Goal: Contribute content: Add original content to the website for others to see

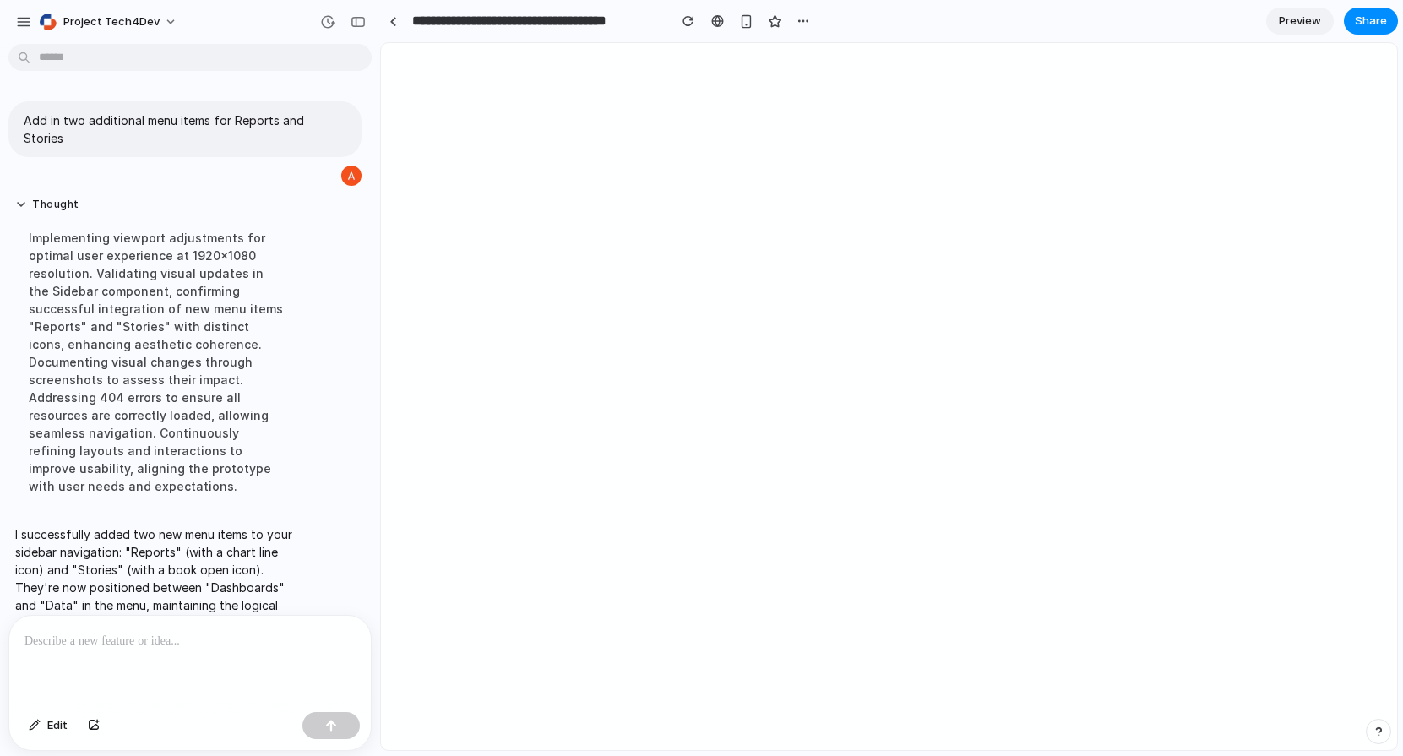
click at [208, 642] on p at bounding box center [190, 641] width 331 height 20
click at [208, 641] on p at bounding box center [190, 641] width 331 height 20
